Goal: Task Accomplishment & Management: Manage account settings

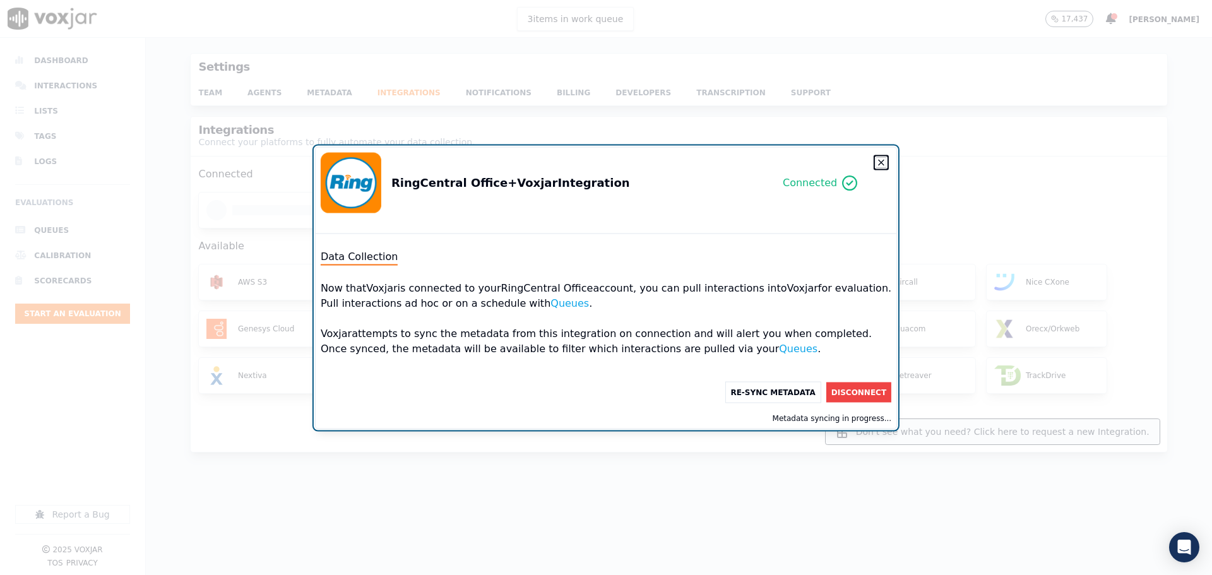
click at [876, 165] on icon "button" at bounding box center [881, 162] width 10 height 10
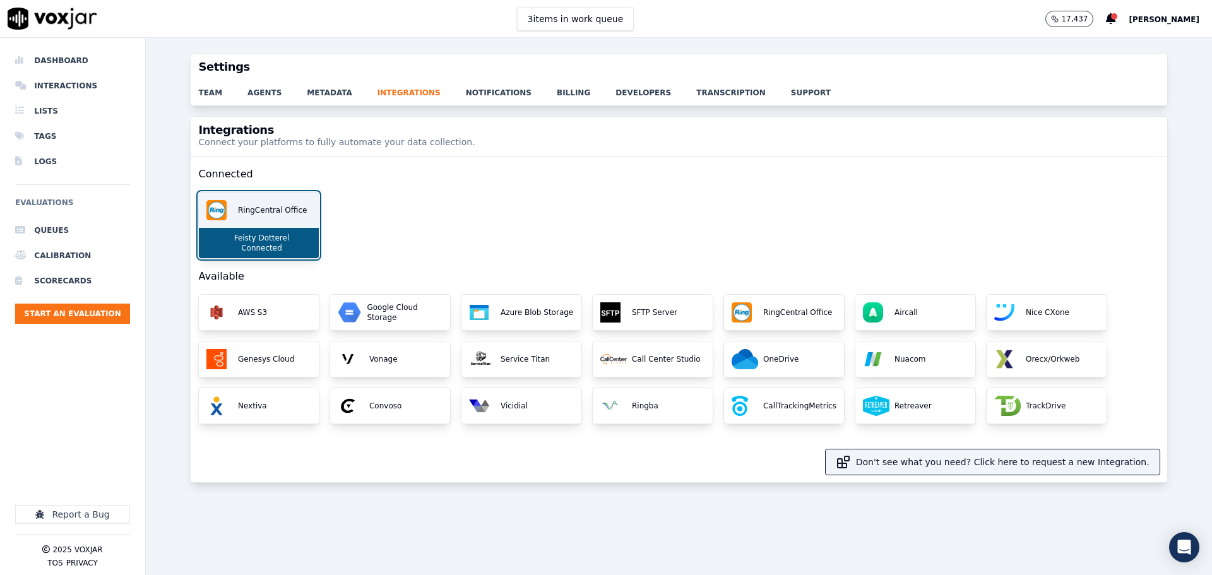
click at [269, 222] on div "RingCentral Office" at bounding box center [259, 209] width 120 height 35
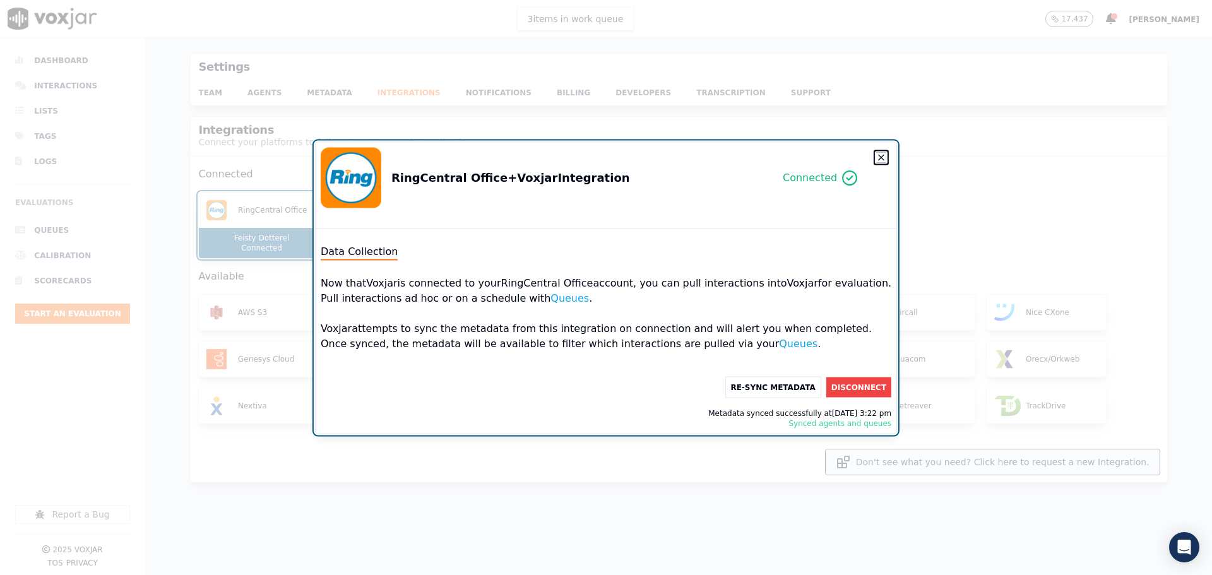
click at [876, 155] on icon "button" at bounding box center [881, 157] width 10 height 10
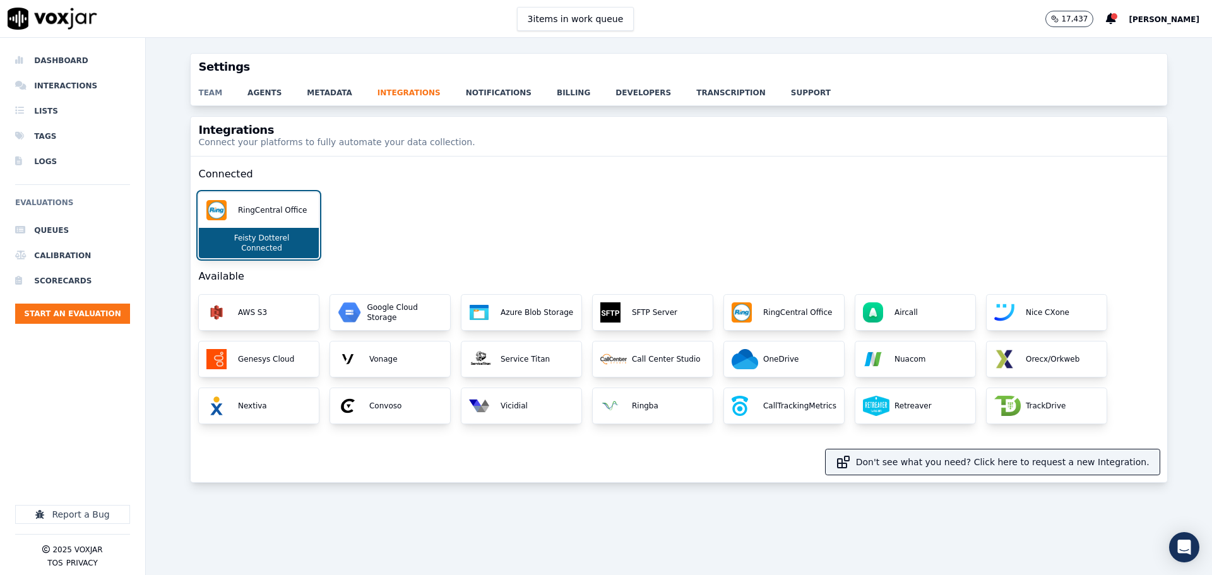
click at [214, 96] on link "team" at bounding box center [222, 89] width 49 height 18
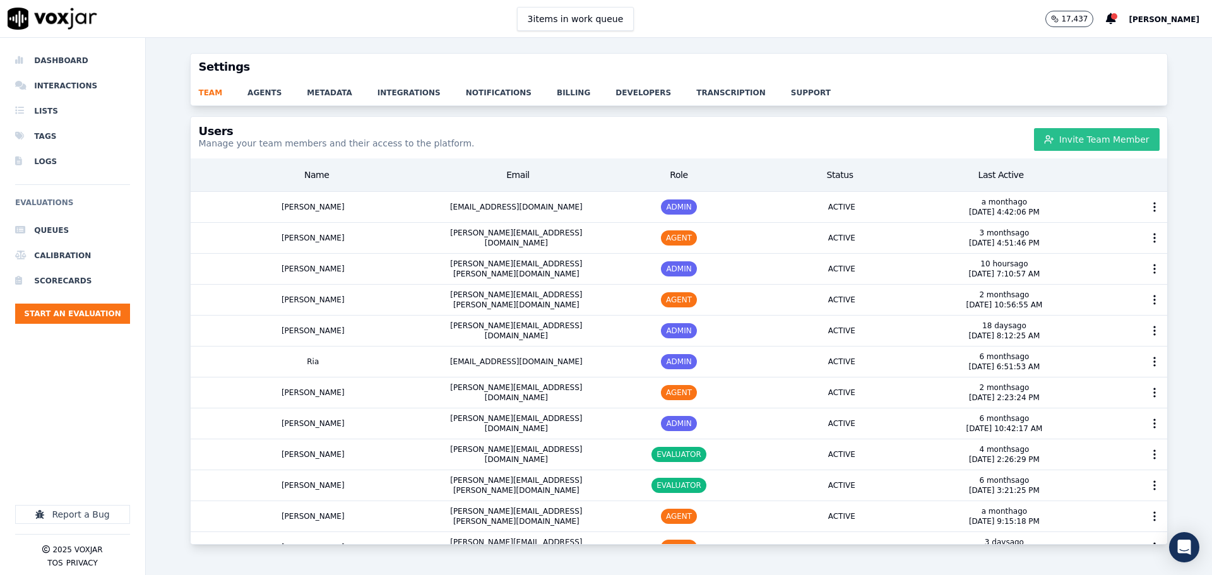
click at [1077, 138] on button "Invite Team Member" at bounding box center [1097, 139] width 126 height 23
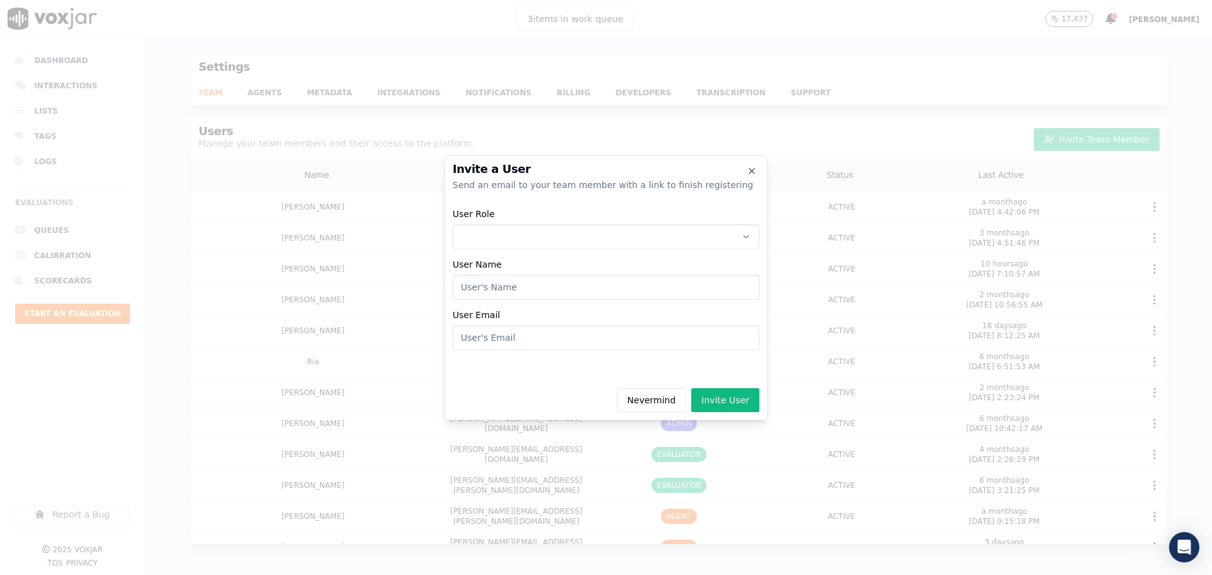
click at [512, 236] on button "User Role" at bounding box center [605, 236] width 307 height 25
click at [521, 307] on div "AGENT" at bounding box center [606, 310] width 290 height 20
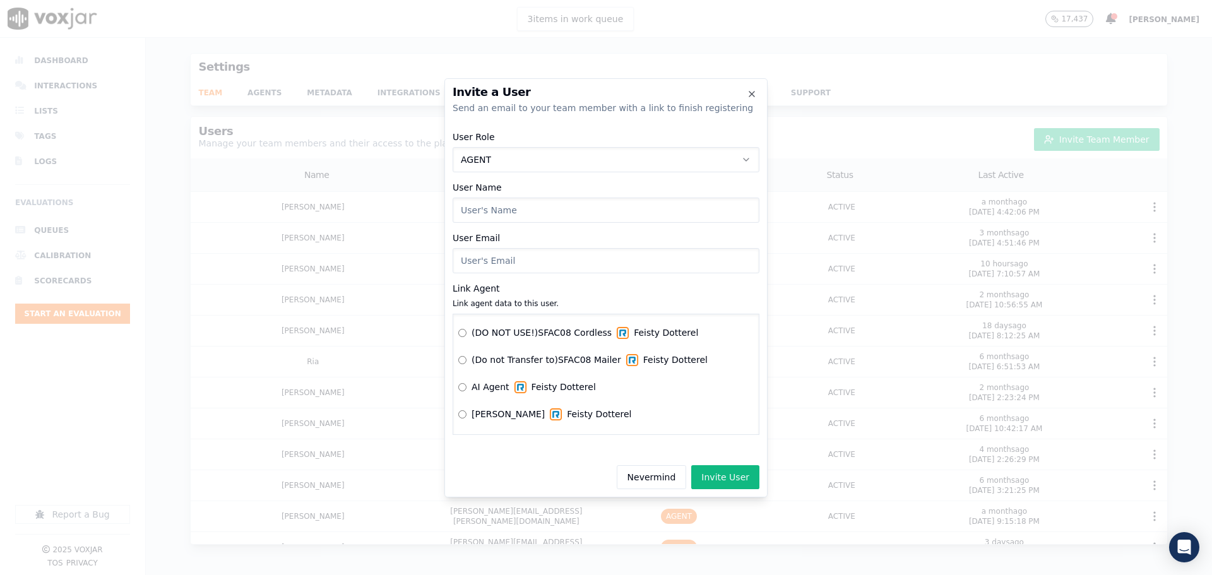
click at [478, 202] on input "User Name" at bounding box center [605, 210] width 307 height 25
type input "[PERSON_NAME]"
click at [512, 264] on input "User Email" at bounding box center [605, 260] width 307 height 25
paste input "[PERSON_NAME][EMAIL_ADDRESS][PERSON_NAME][DOMAIN_NAME]"
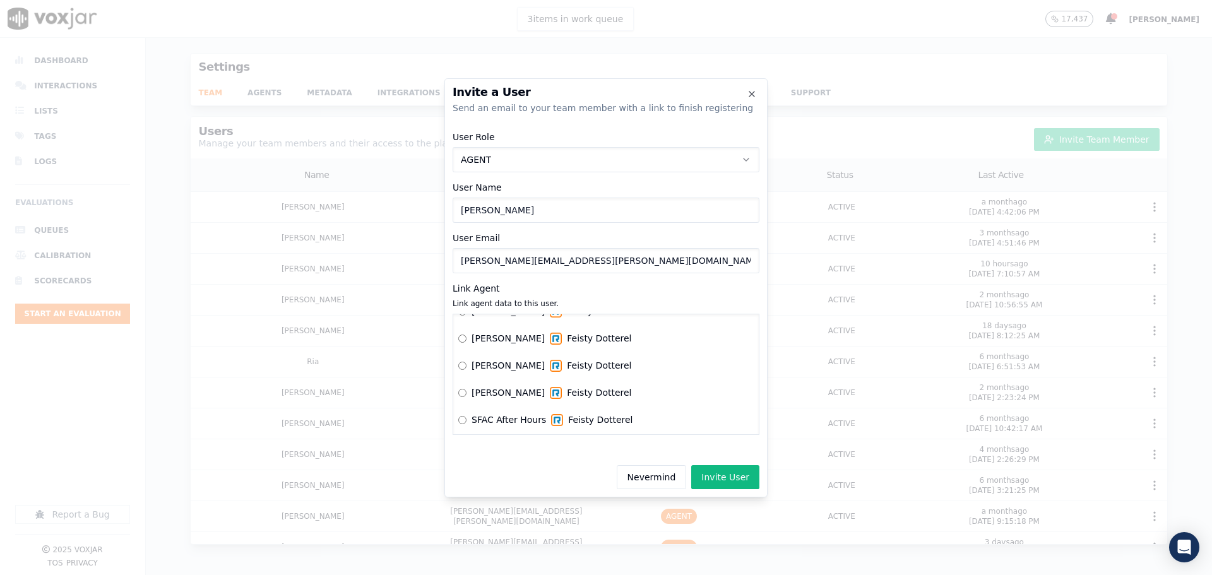
scroll to position [1578, 0]
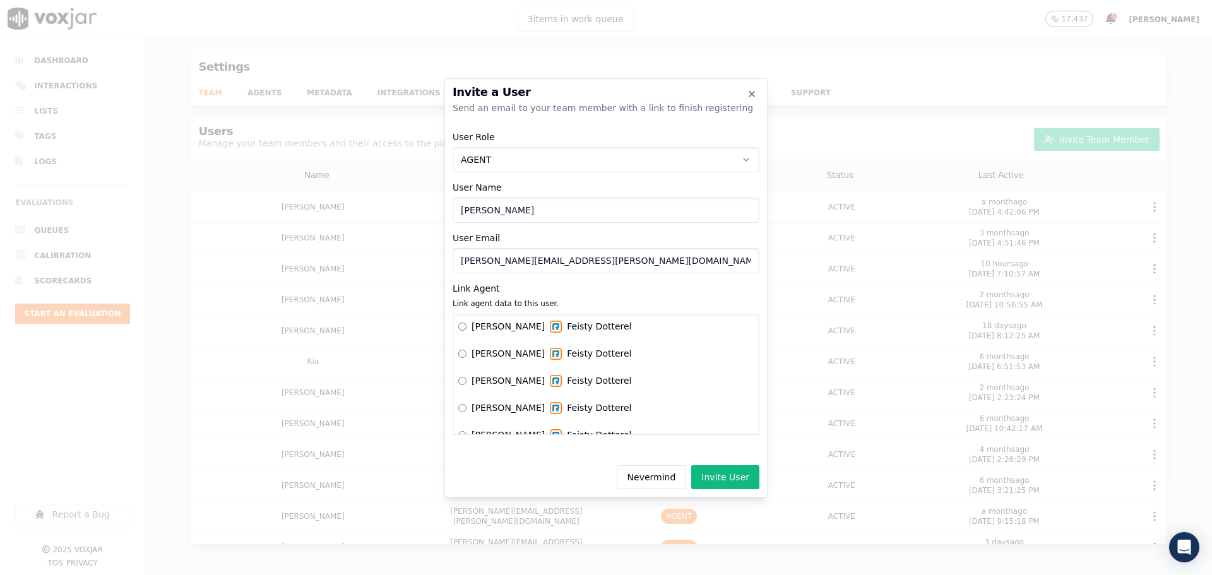
type input "[PERSON_NAME][EMAIL_ADDRESS][PERSON_NAME][DOMAIN_NAME]"
click at [671, 484] on button "Nevermind" at bounding box center [652, 477] width 70 height 24
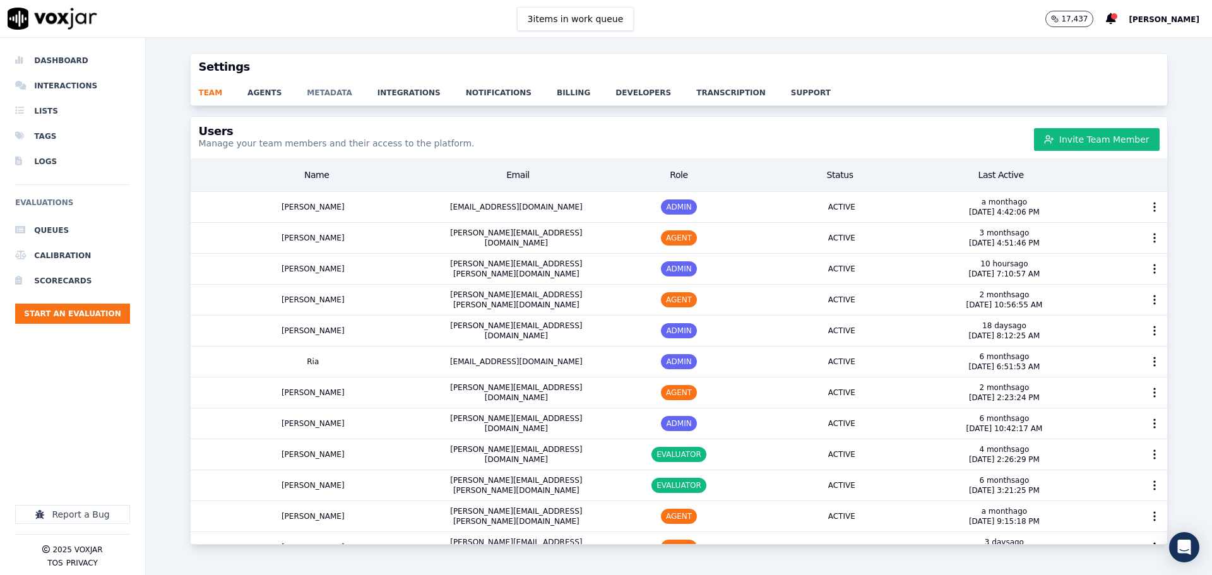
click at [322, 91] on link "metadata" at bounding box center [342, 89] width 71 height 18
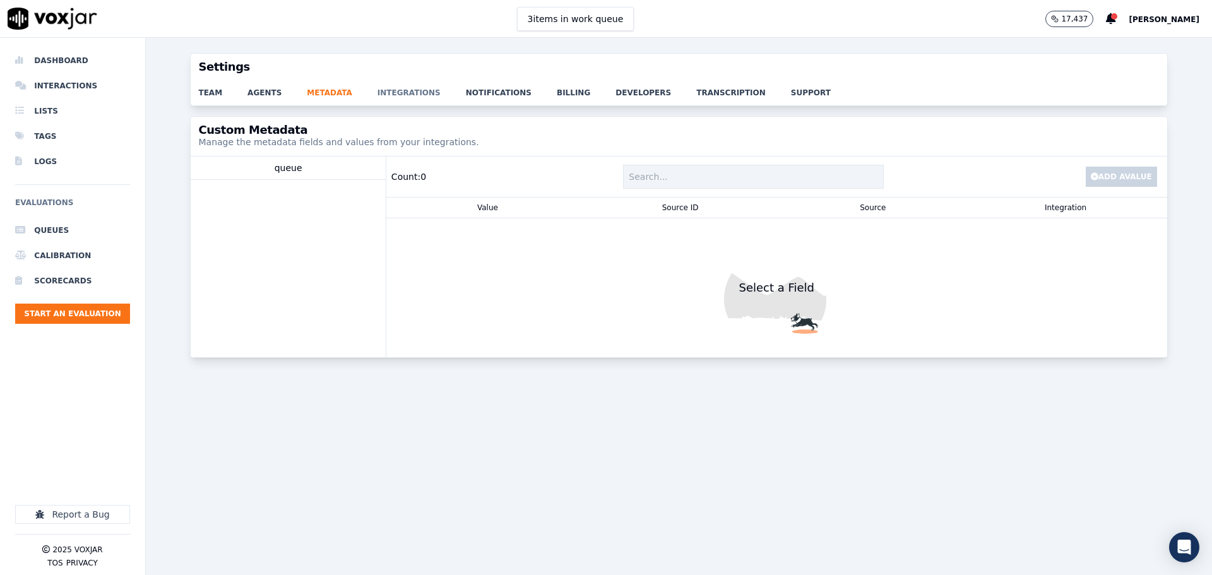
click at [389, 97] on link "integrations" at bounding box center [421, 89] width 88 height 18
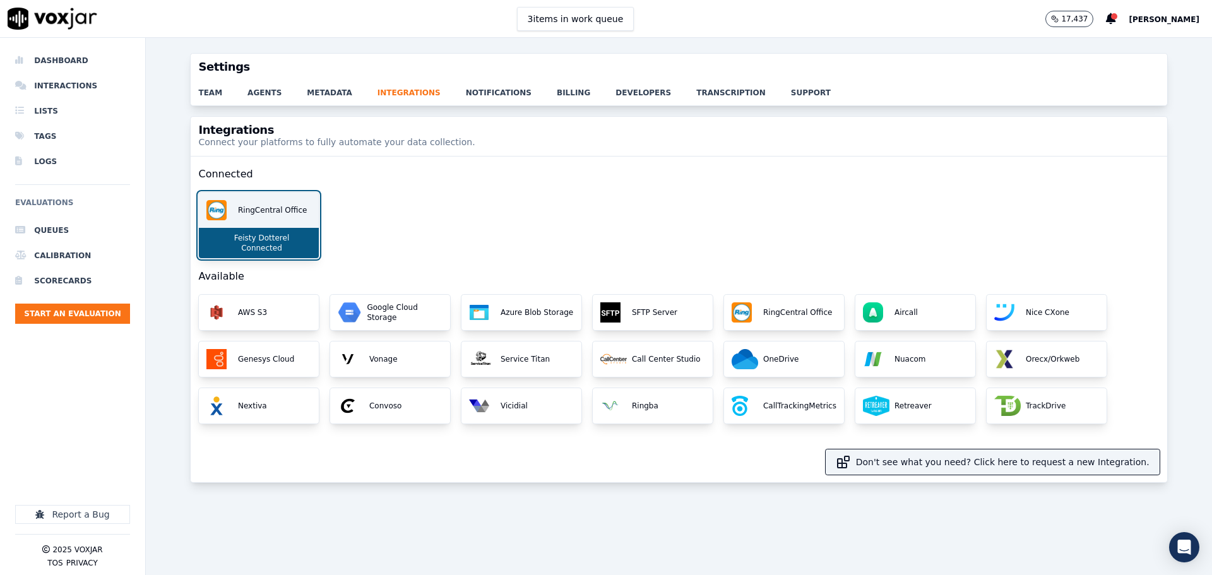
click at [263, 217] on div "RingCentral Office" at bounding box center [259, 209] width 120 height 35
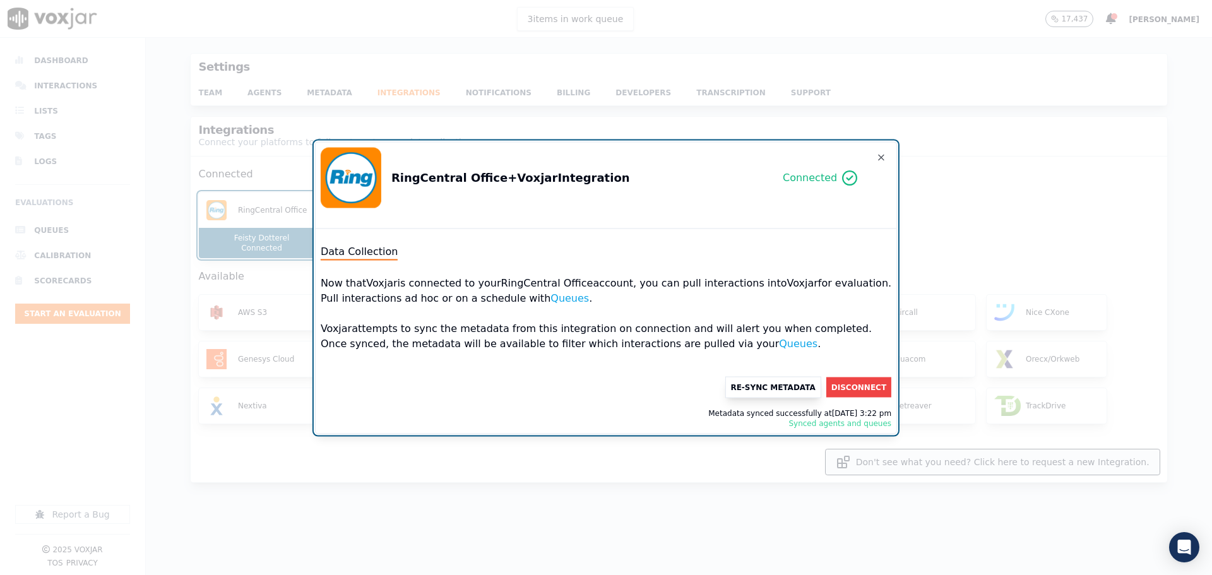
click at [771, 389] on button "Re-Sync Metadata" at bounding box center [772, 386] width 96 height 21
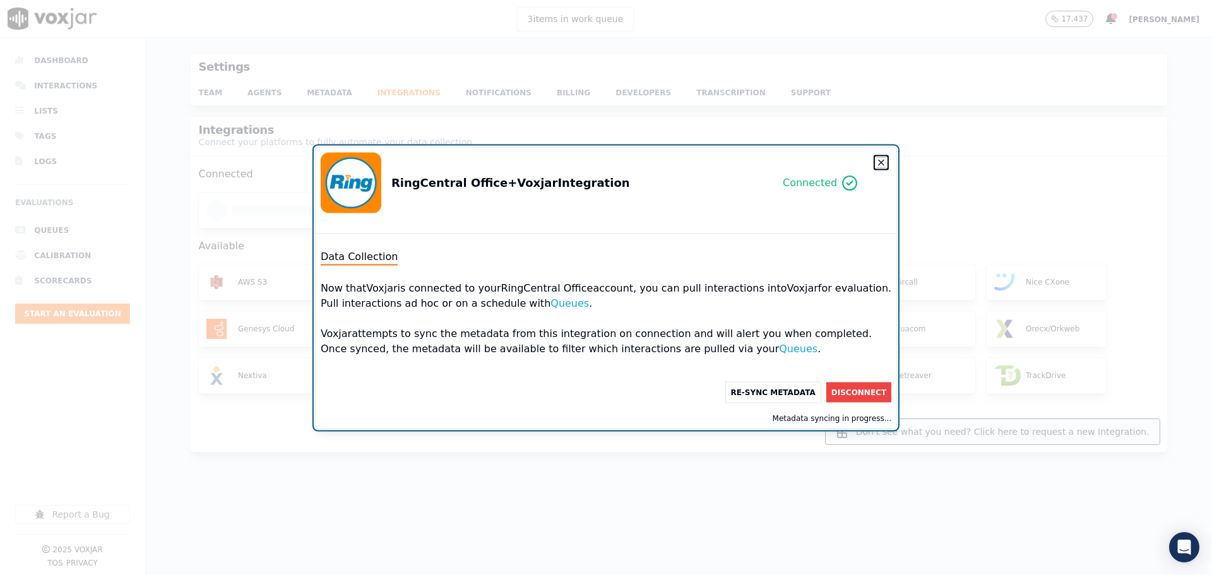
click at [876, 166] on icon "button" at bounding box center [881, 162] width 10 height 10
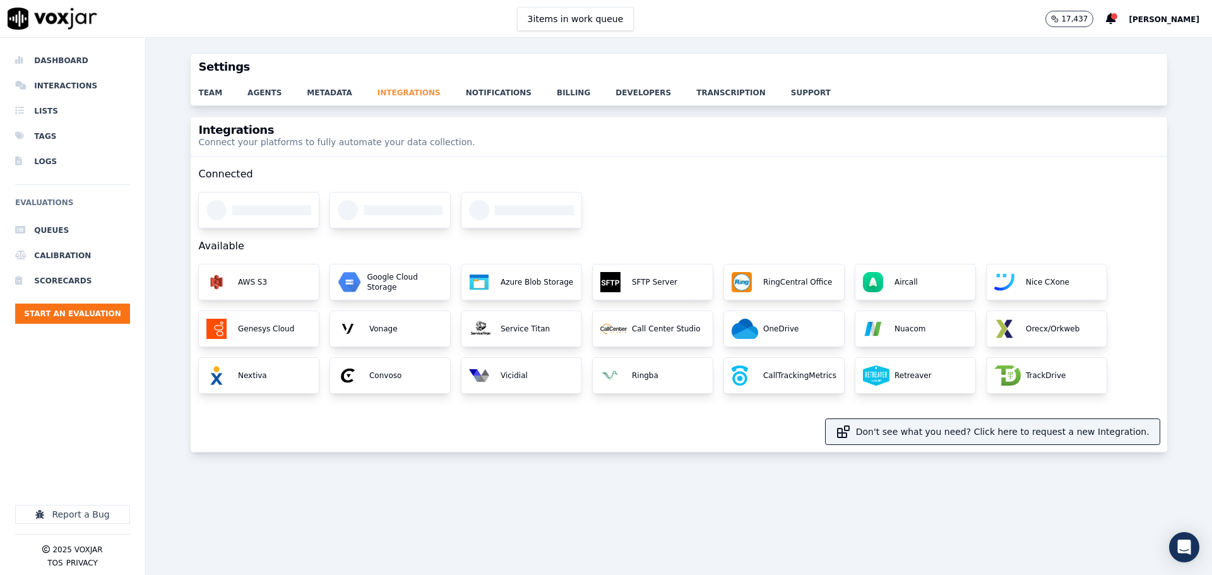
click at [389, 89] on link "integrations" at bounding box center [421, 89] width 88 height 18
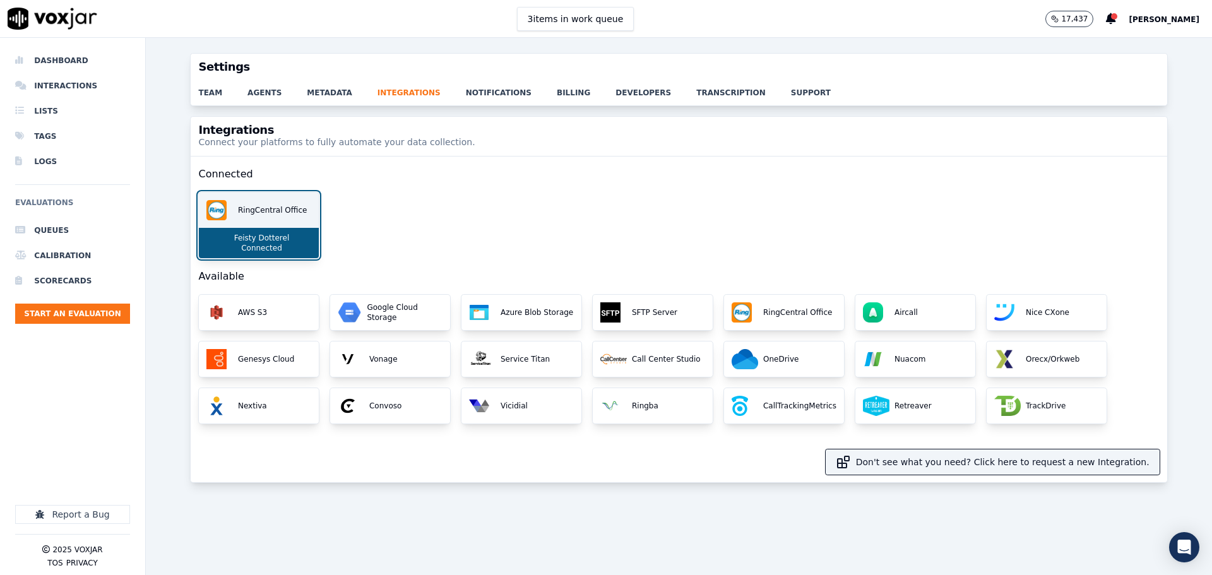
click at [268, 216] on div "RingCentral Office" at bounding box center [259, 209] width 120 height 35
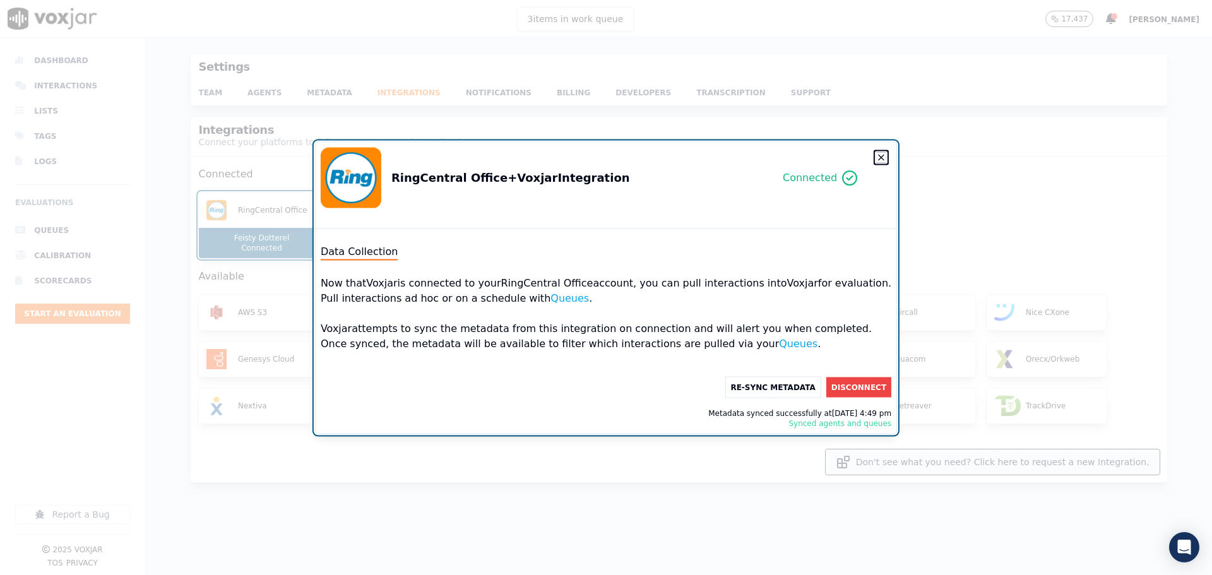
click at [876, 159] on icon "button" at bounding box center [881, 157] width 10 height 10
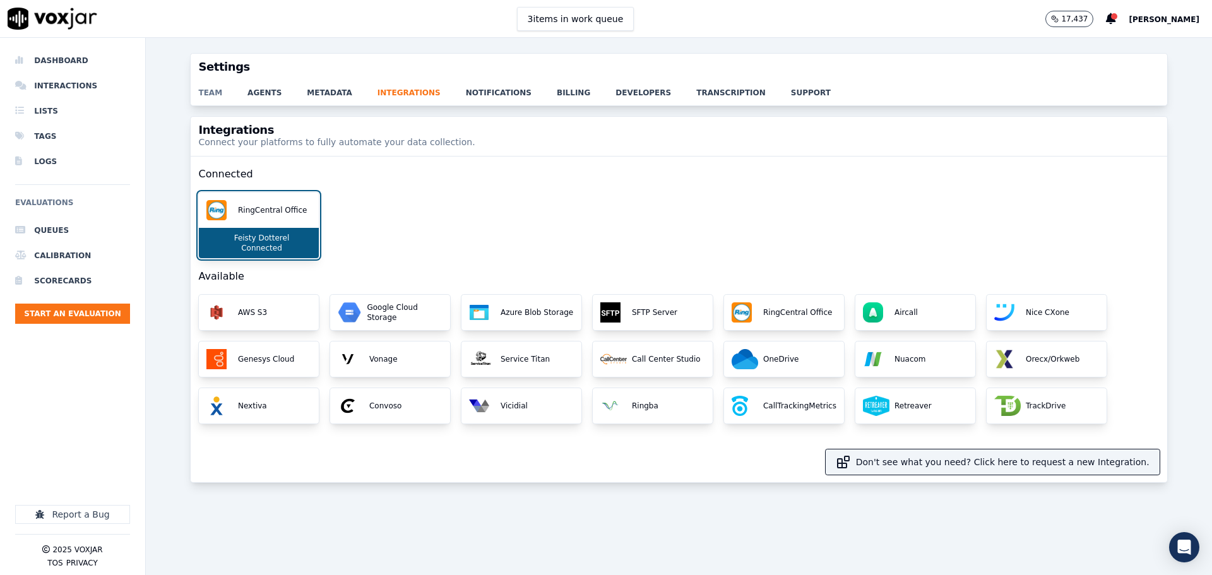
click at [217, 92] on link "team" at bounding box center [222, 89] width 49 height 18
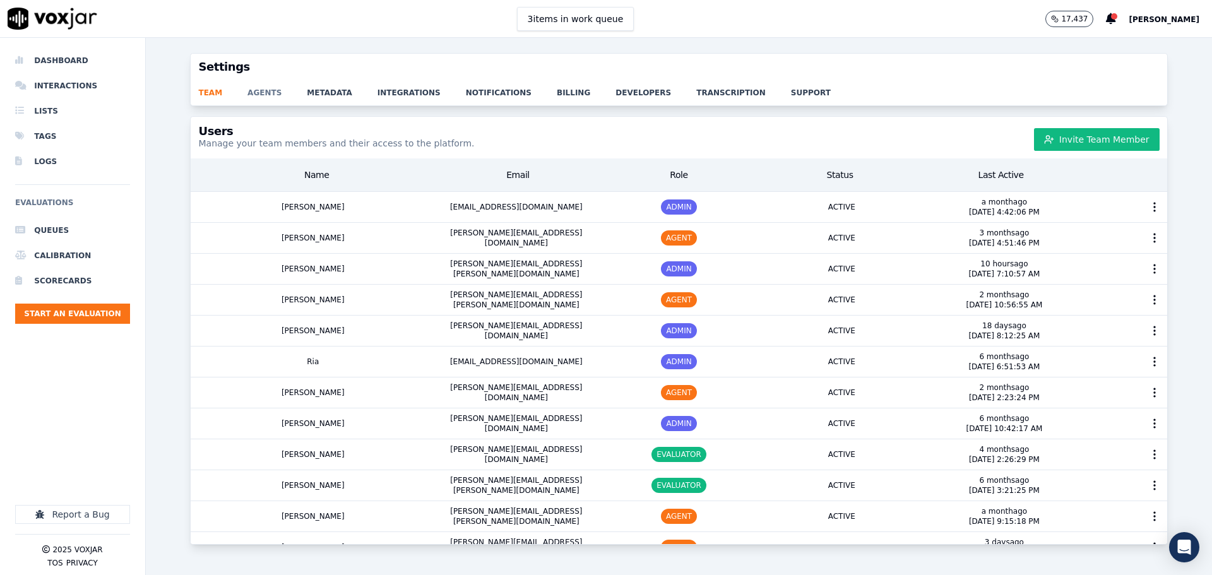
click at [260, 93] on link "agents" at bounding box center [276, 89] width 59 height 18
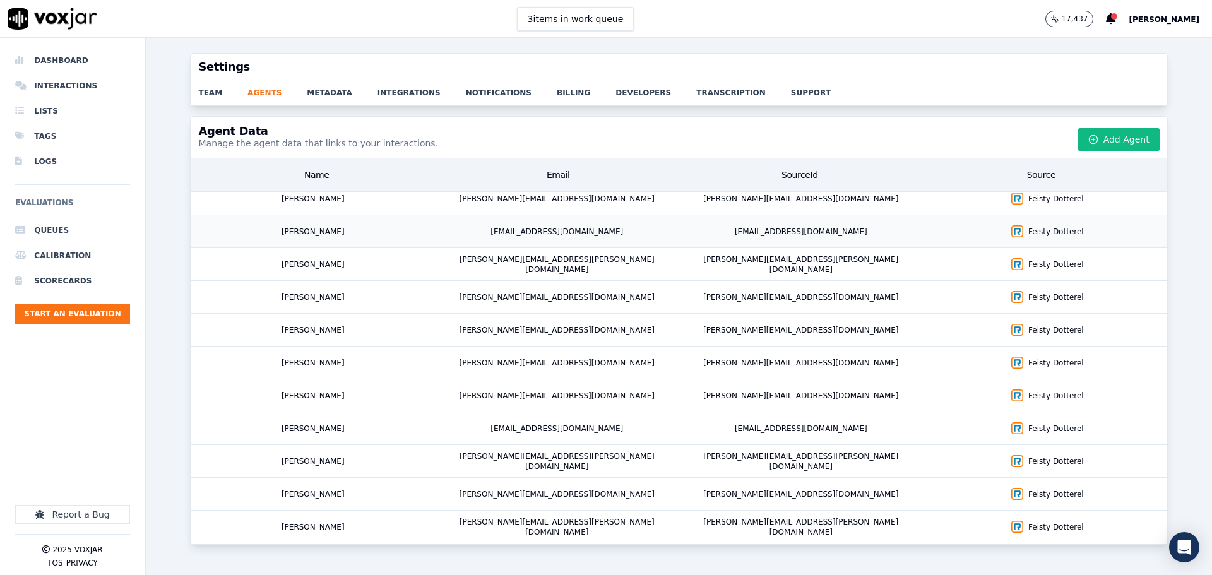
scroll to position [1193, 0]
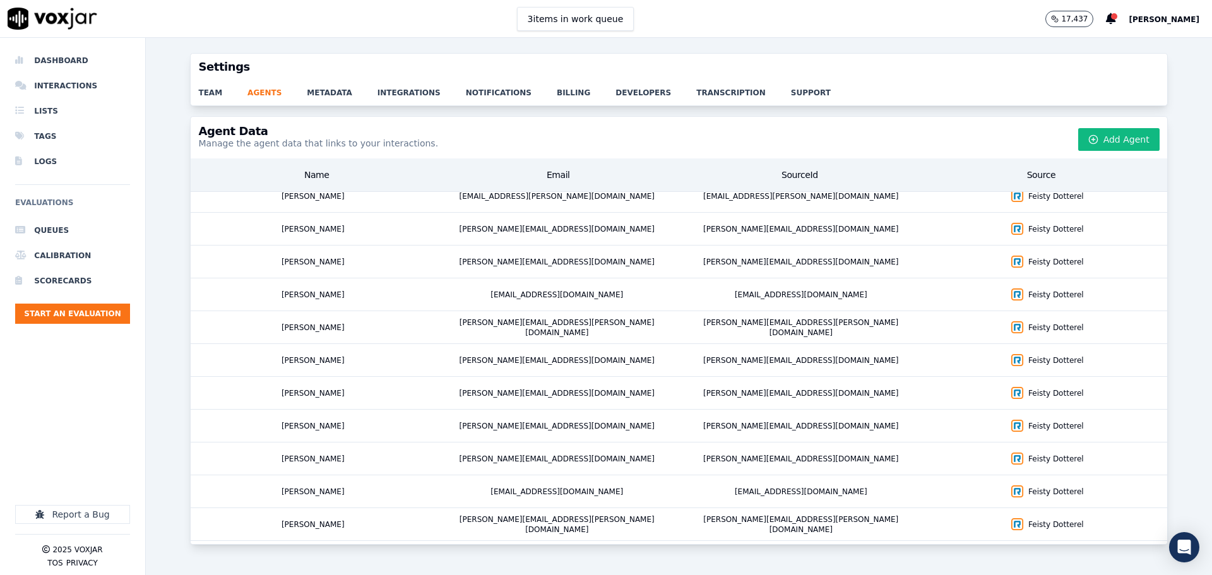
click at [211, 100] on div "team agents metadata integrations notifications billing developers transcriptio…" at bounding box center [679, 92] width 976 height 25
click at [213, 95] on link "team" at bounding box center [222, 89] width 49 height 18
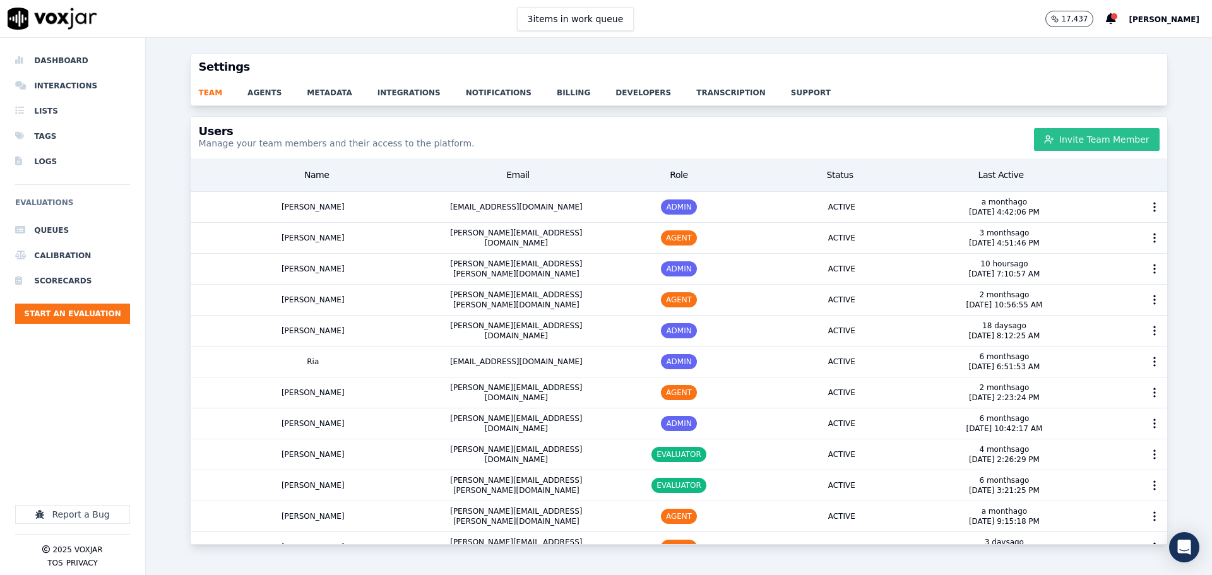
click at [1067, 138] on button "Invite Team Member" at bounding box center [1097, 139] width 126 height 23
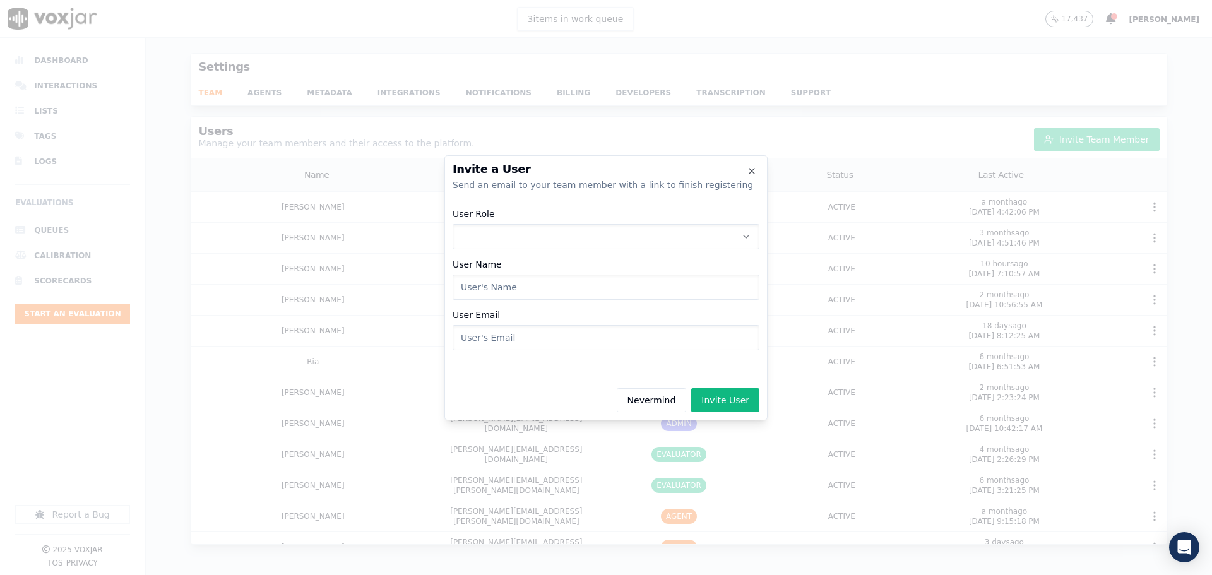
click at [538, 234] on button "User Role" at bounding box center [605, 236] width 307 height 25
click at [521, 313] on div "AGENT" at bounding box center [606, 310] width 290 height 20
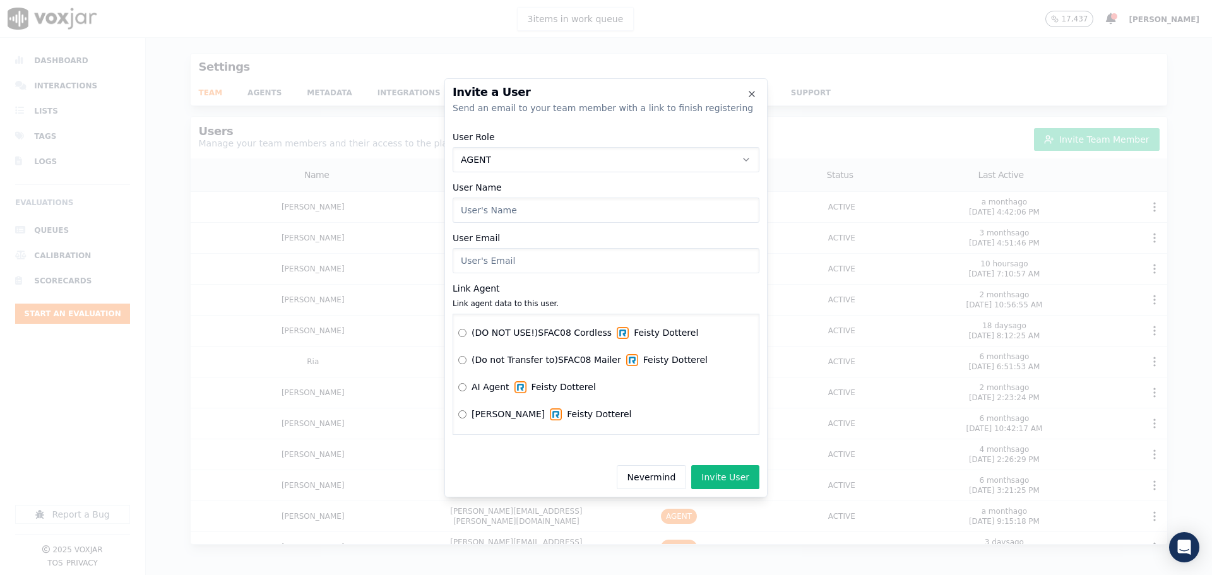
click at [505, 208] on input "User Name" at bounding box center [605, 210] width 307 height 25
type input "[PERSON_NAME]"
paste input "[PERSON_NAME][EMAIL_ADDRESS][PERSON_NAME][DOMAIN_NAME]"
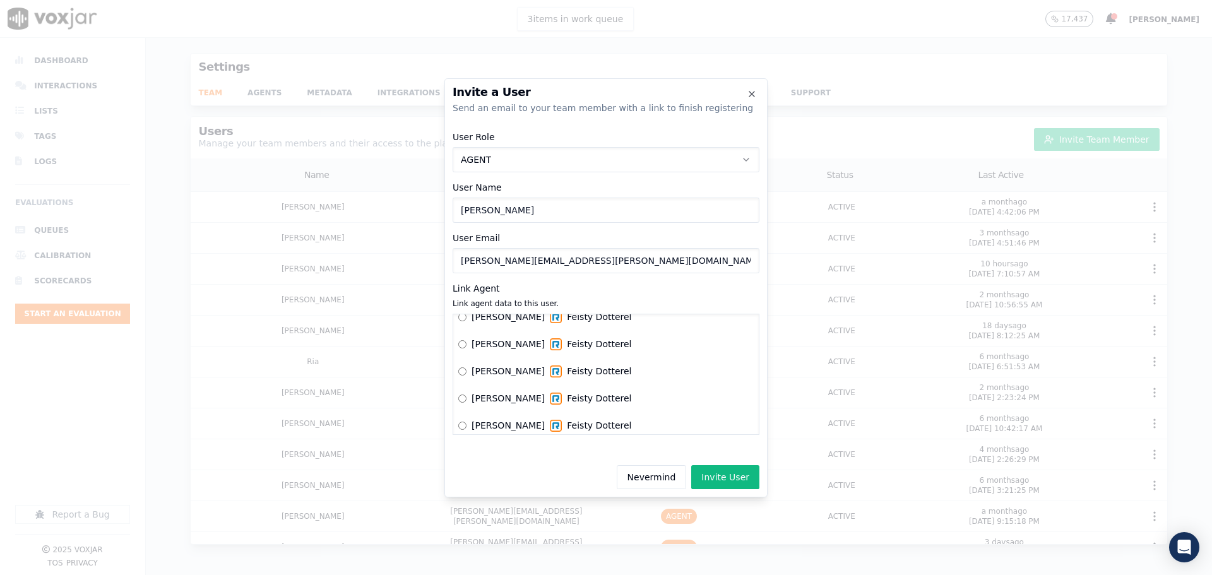
scroll to position [252, 0]
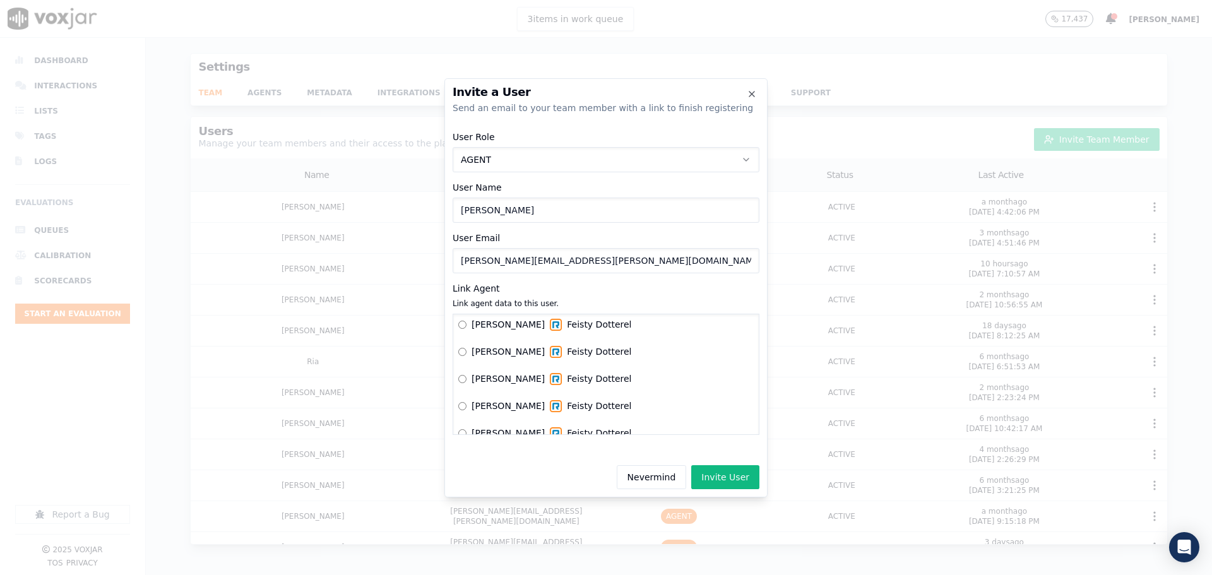
type input "[PERSON_NAME][EMAIL_ADDRESS][PERSON_NAME][DOMAIN_NAME]"
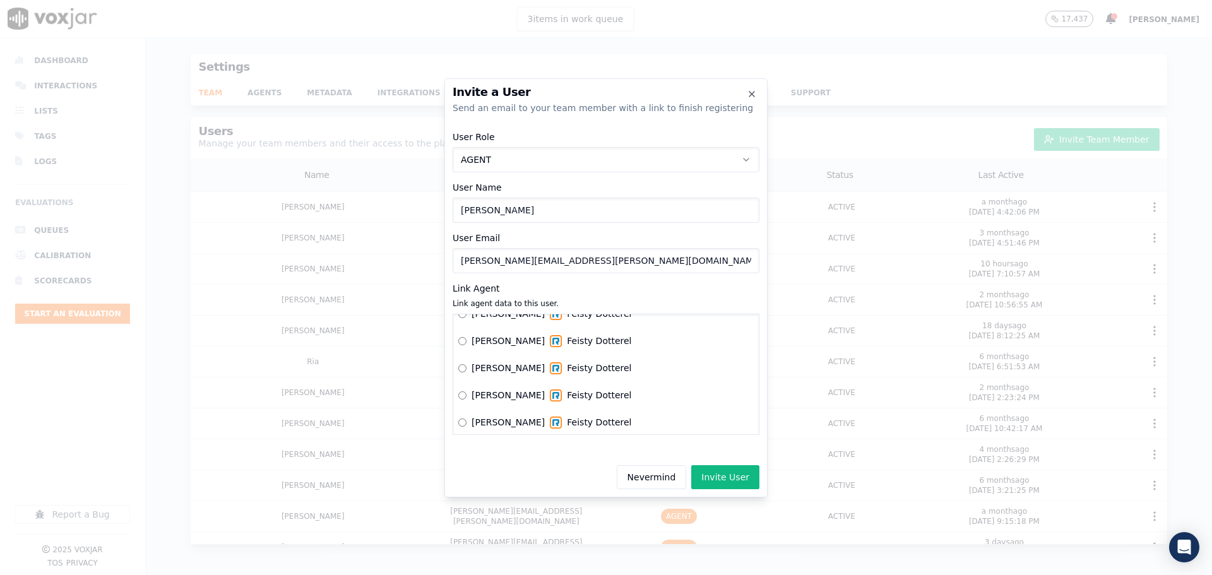
scroll to position [694, 0]
drag, startPoint x: 545, startPoint y: 214, endPoint x: 439, endPoint y: 221, distance: 106.2
click at [439, 574] on div "Invite a User Send an email to your team member with a link to finish registeri…" at bounding box center [606, 575] width 1212 height 0
type input "[PERSON_NAME]"
click at [575, 265] on input "[PERSON_NAME][EMAIL_ADDRESS][PERSON_NAME][DOMAIN_NAME]" at bounding box center [605, 260] width 307 height 25
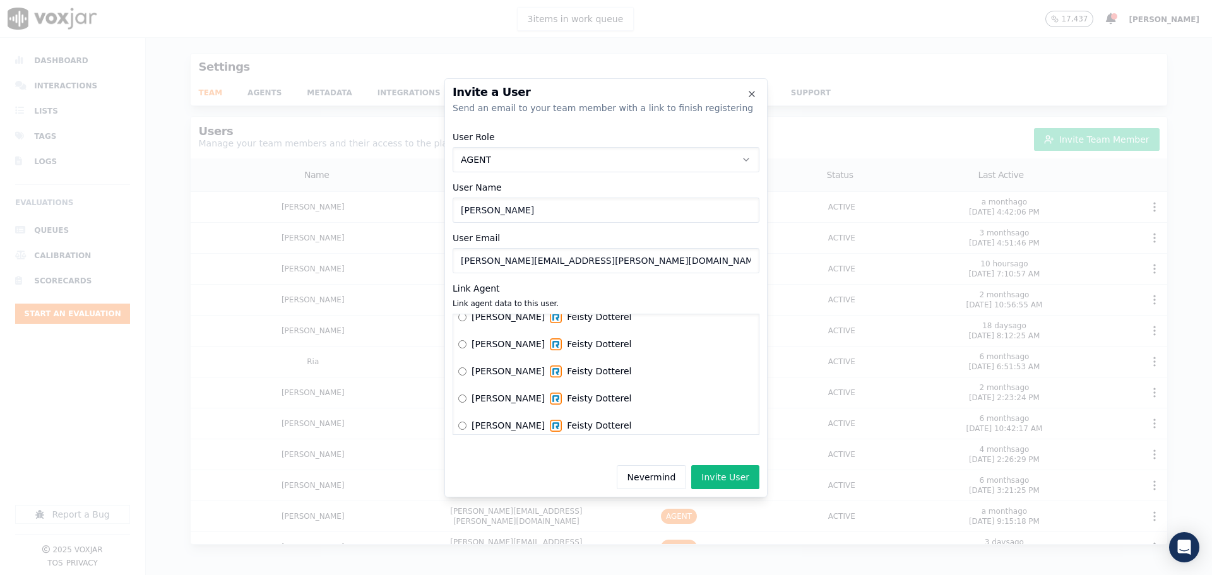
drag, startPoint x: 567, startPoint y: 265, endPoint x: 434, endPoint y: 268, distance: 133.2
click at [434, 574] on div "Invite a User Send an email to your team member with a link to finish registeri…" at bounding box center [606, 575] width 1212 height 0
paste input "[PERSON_NAME].[PERSON_NAME]"
type input "[PERSON_NAME][EMAIL_ADDRESS][PERSON_NAME][DOMAIN_NAME]"
click at [718, 472] on button "Invite User" at bounding box center [725, 477] width 68 height 24
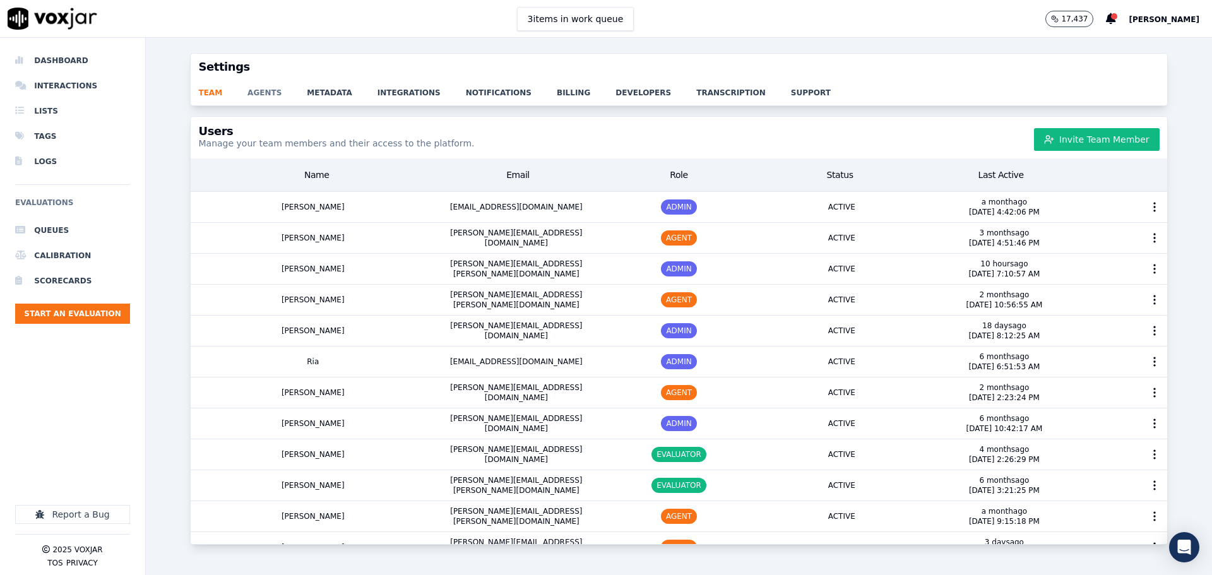
click at [254, 94] on link "agents" at bounding box center [276, 89] width 59 height 18
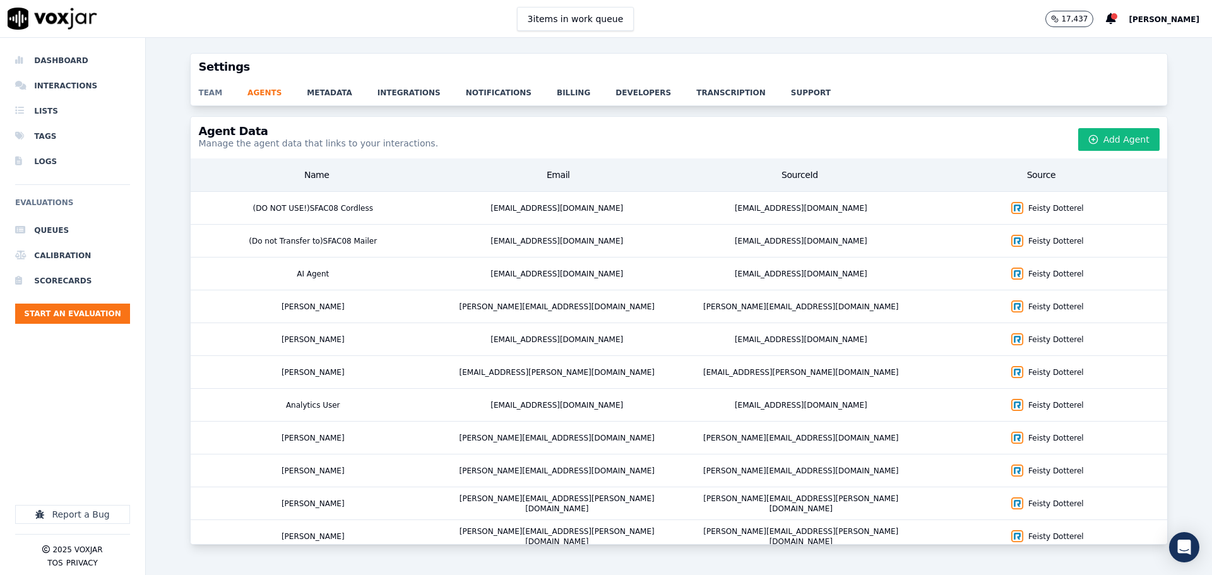
click at [221, 92] on link "team" at bounding box center [222, 89] width 49 height 18
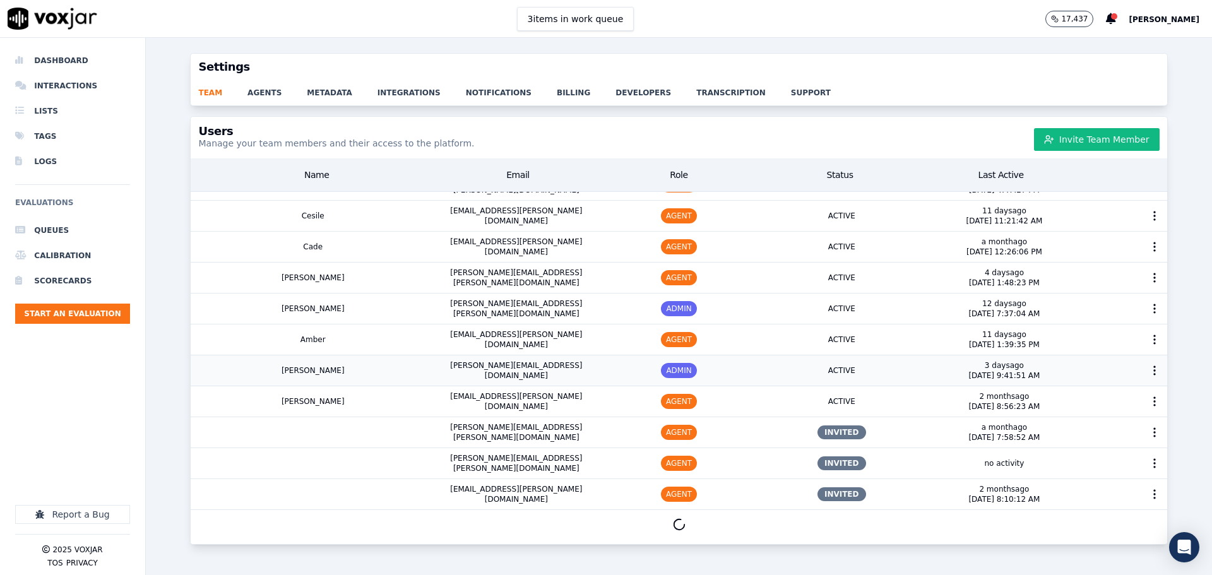
scroll to position [573, 0]
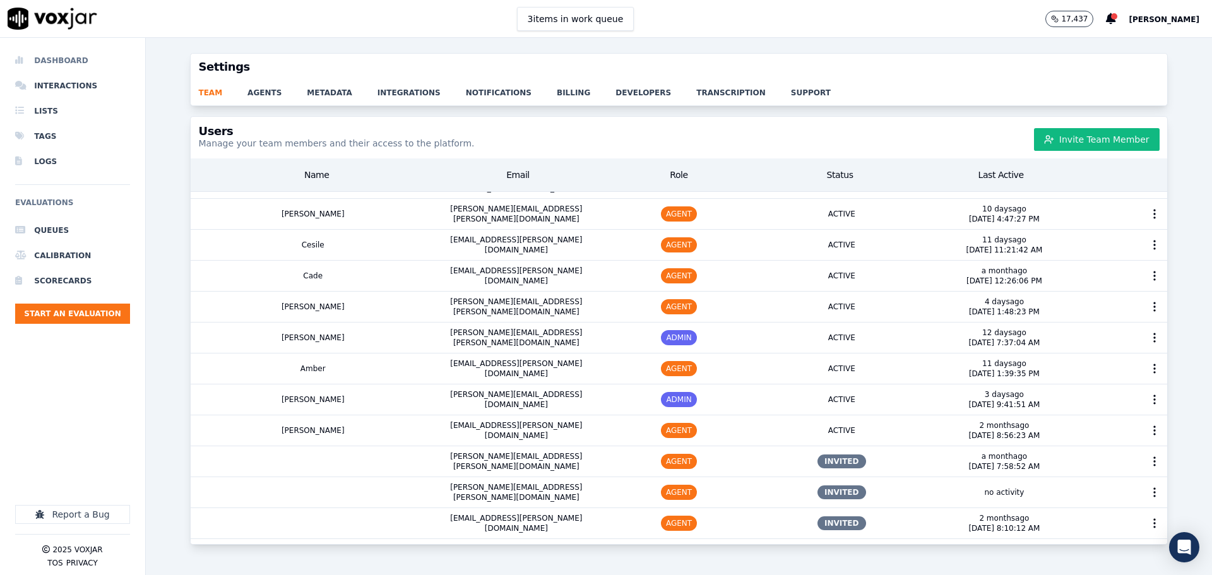
click at [52, 57] on li "Dashboard" at bounding box center [72, 60] width 115 height 25
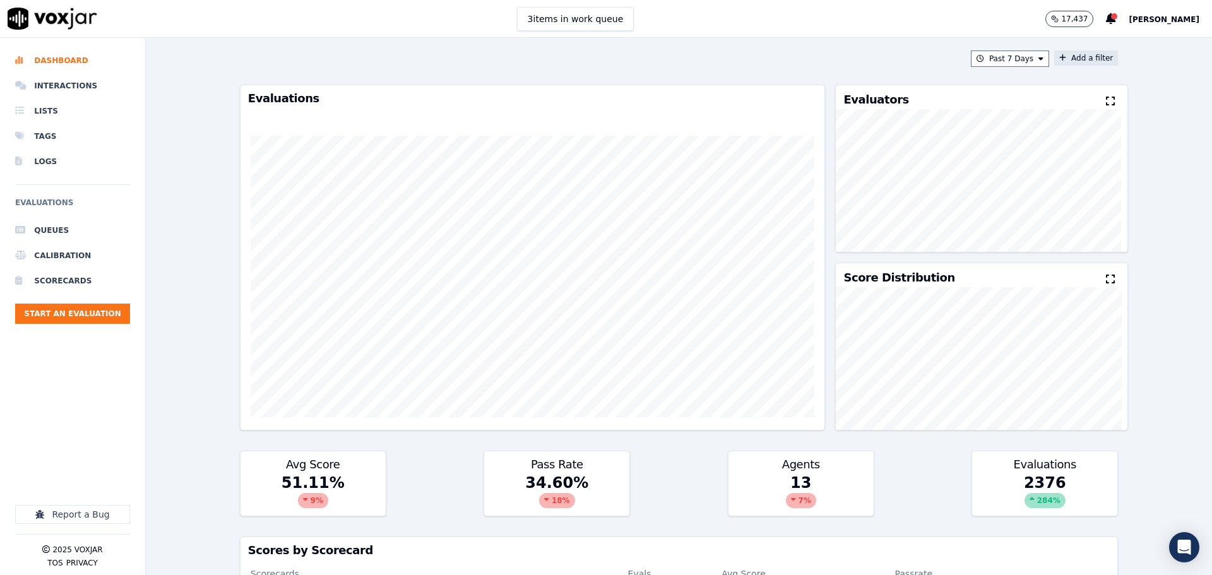
click at [1073, 61] on button "Add a filter" at bounding box center [1086, 57] width 64 height 15
click at [799, 118] on button "Fields" at bounding box center [836, 117] width 121 height 21
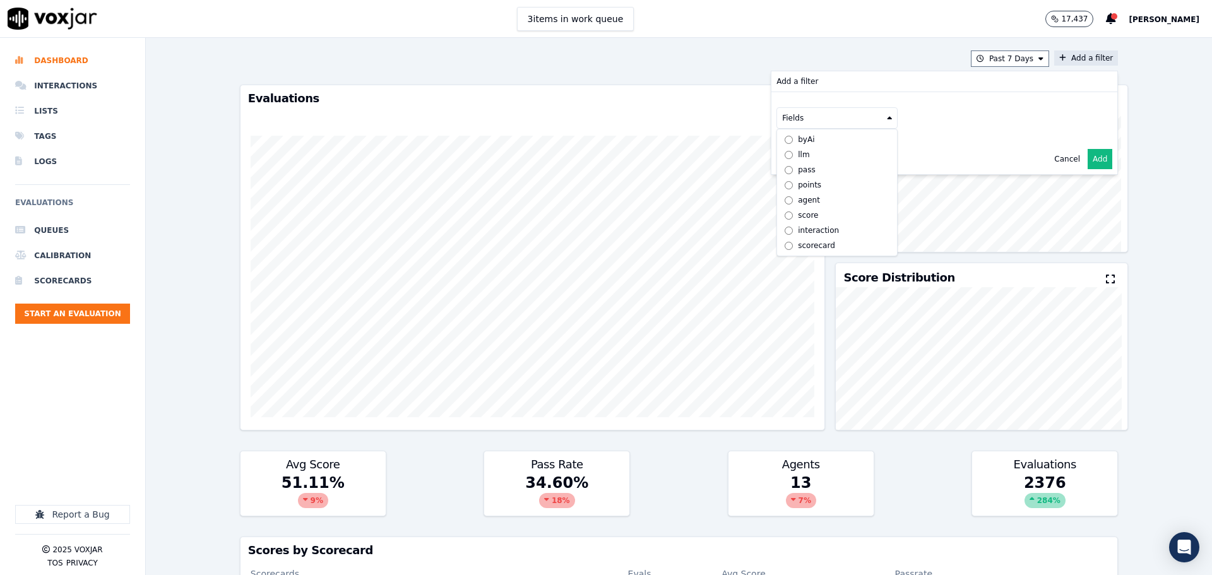
scroll to position [9, 0]
click at [798, 240] on div "scorecard" at bounding box center [816, 245] width 37 height 10
click at [829, 141] on button "Fields" at bounding box center [851, 144] width 121 height 21
click at [816, 168] on label "title" at bounding box center [852, 165] width 115 height 15
click at [941, 144] on button at bounding box center [1009, 143] width 182 height 19
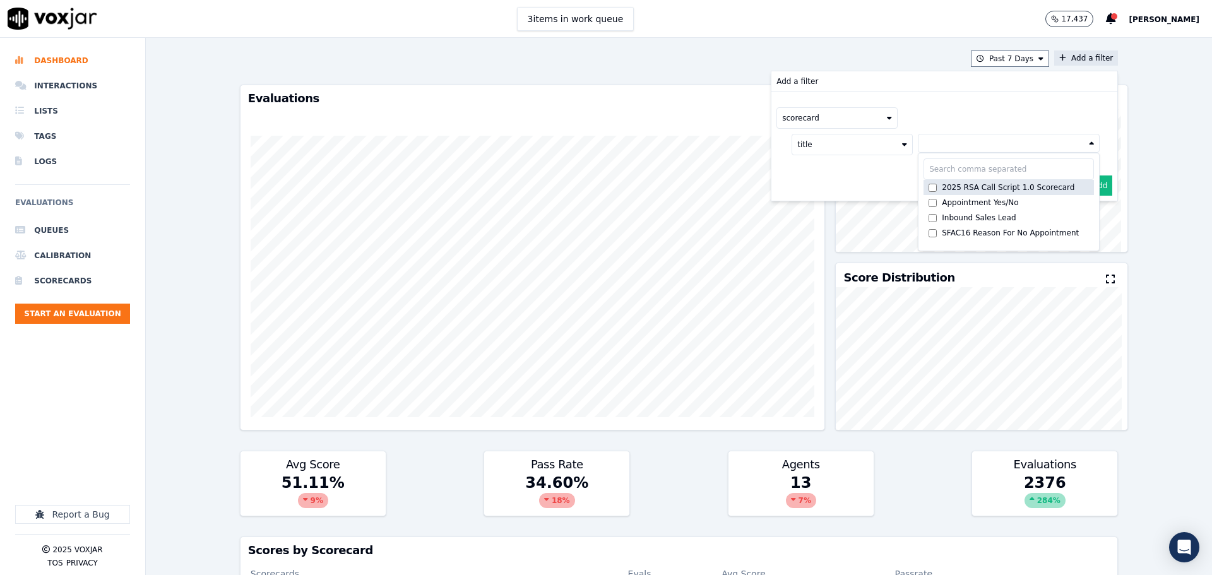
click at [933, 181] on label "2025 RSA Call Script 1.0 Scorecard" at bounding box center [1008, 187] width 170 height 15
click at [1087, 214] on button "Add" at bounding box center [1099, 216] width 25 height 20
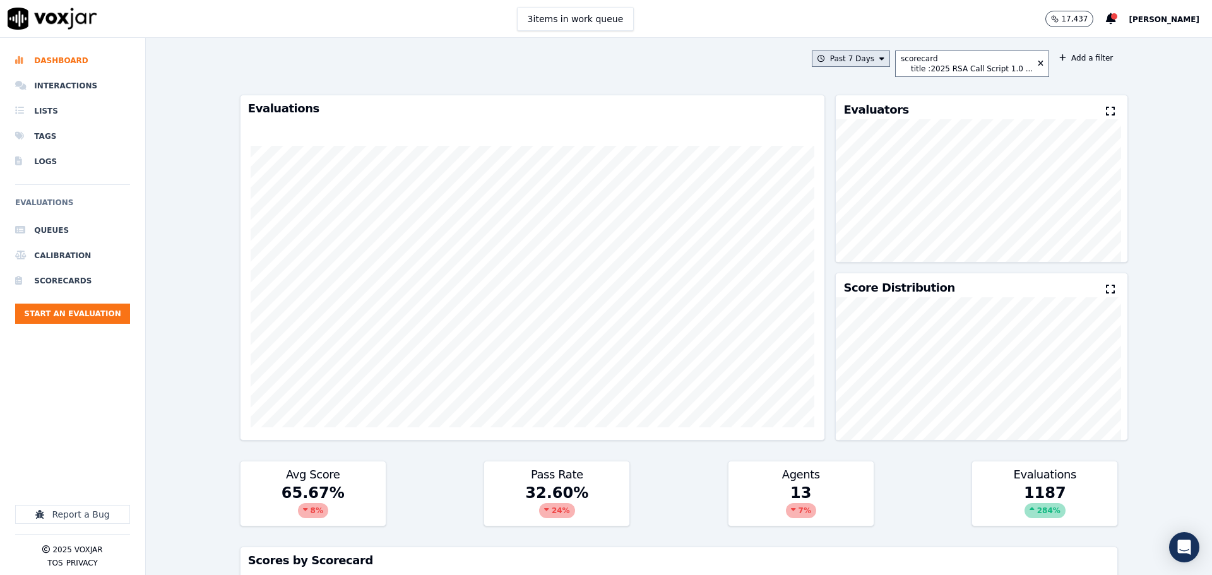
click at [856, 64] on button "Past 7 Days" at bounding box center [851, 58] width 78 height 16
click at [846, 88] on label "Custom" at bounding box center [847, 81] width 68 height 15
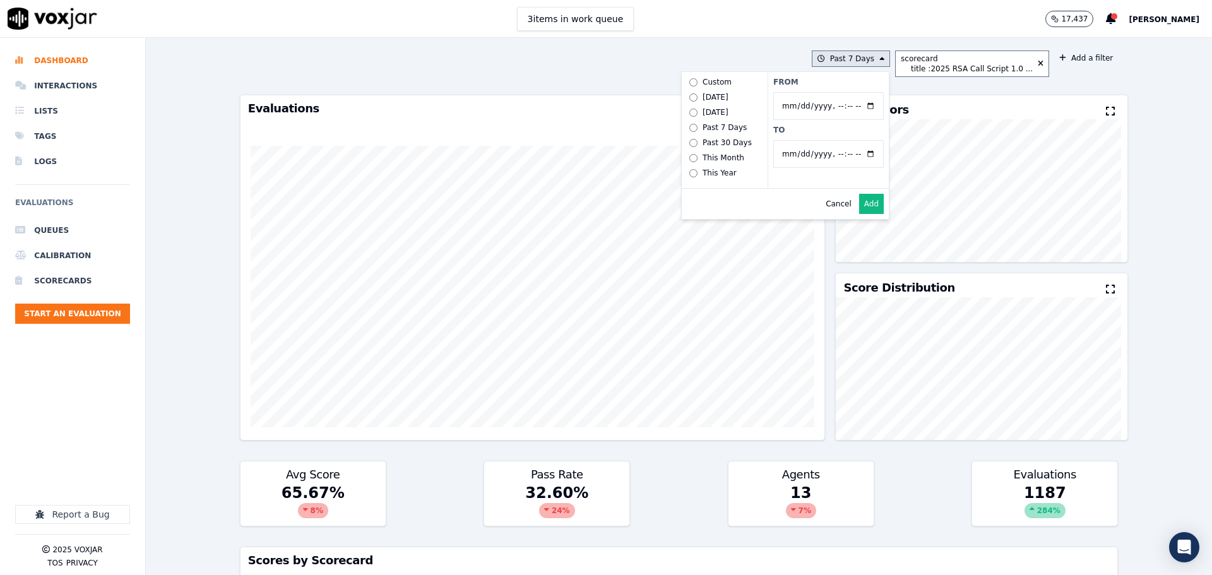
click at [873, 106] on input "From" at bounding box center [828, 106] width 110 height 28
type input "[DATE]T00:00"
click at [877, 80] on label "From" at bounding box center [828, 82] width 110 height 10
click at [877, 92] on input "From" at bounding box center [828, 106] width 110 height 28
click at [872, 155] on input "To" at bounding box center [828, 154] width 110 height 28
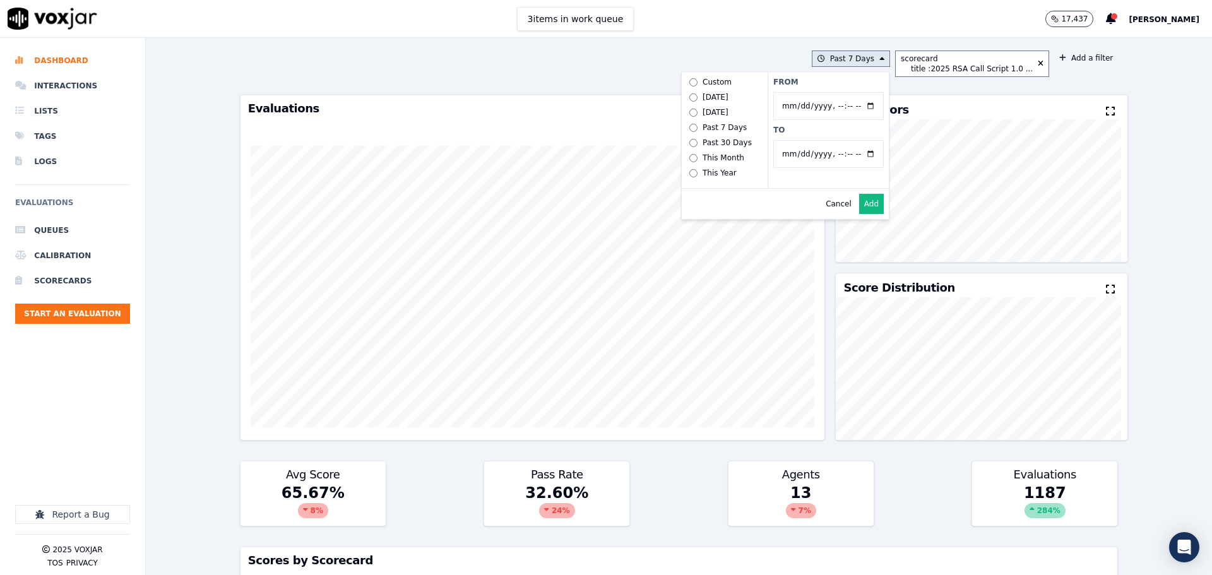
type input "[DATE]T23:59"
click at [854, 83] on label "From" at bounding box center [828, 82] width 110 height 10
click at [854, 92] on input "From" at bounding box center [828, 106] width 110 height 28
click at [875, 212] on button "Add" at bounding box center [871, 204] width 25 height 20
